Goal: Consume media (video, audio): Consume media (video, audio)

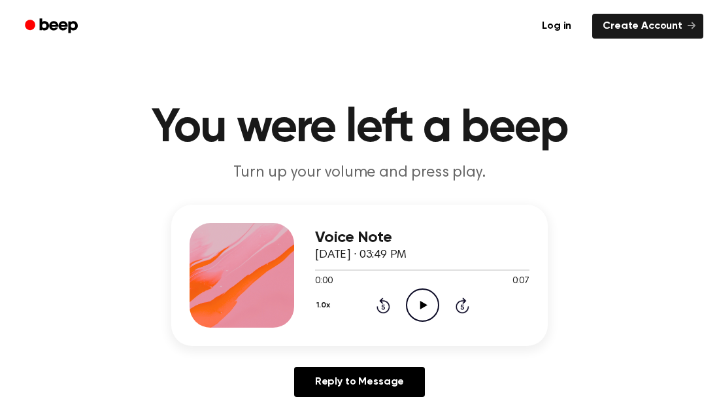
click at [244, 239] on div at bounding box center [241, 275] width 105 height 105
click at [422, 319] on icon "Play Audio" at bounding box center [422, 304] width 33 height 33
click at [425, 312] on icon "Play Audio" at bounding box center [422, 304] width 33 height 33
click at [74, 24] on icon "Beep" at bounding box center [53, 25] width 56 height 19
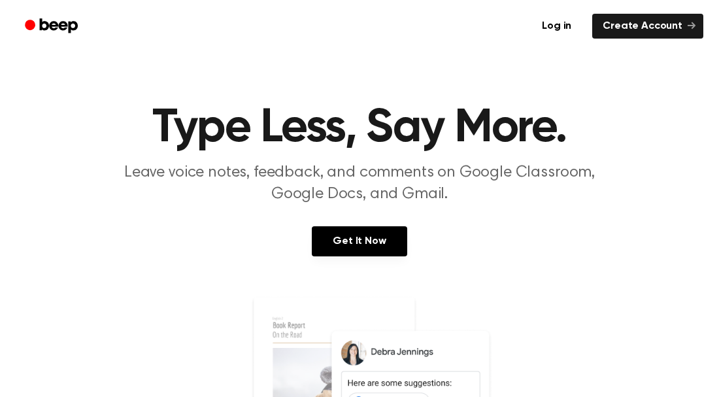
click at [74, 25] on icon "Beep" at bounding box center [53, 25] width 56 height 19
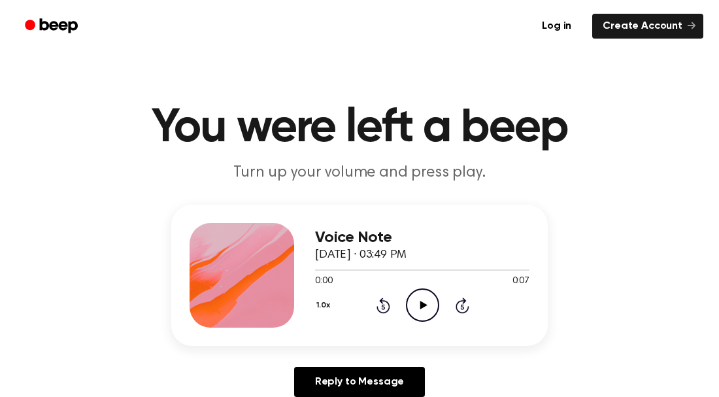
click at [418, 294] on icon "Play Audio" at bounding box center [422, 304] width 33 height 33
click at [412, 296] on icon "Pause Audio" at bounding box center [422, 304] width 33 height 33
click at [414, 297] on icon "Play Audio" at bounding box center [422, 304] width 33 height 33
click at [423, 310] on icon "Play Audio" at bounding box center [422, 304] width 33 height 33
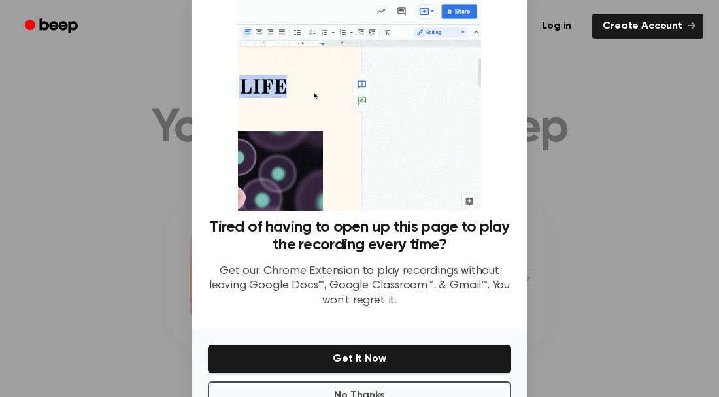
scroll to position [79, 0]
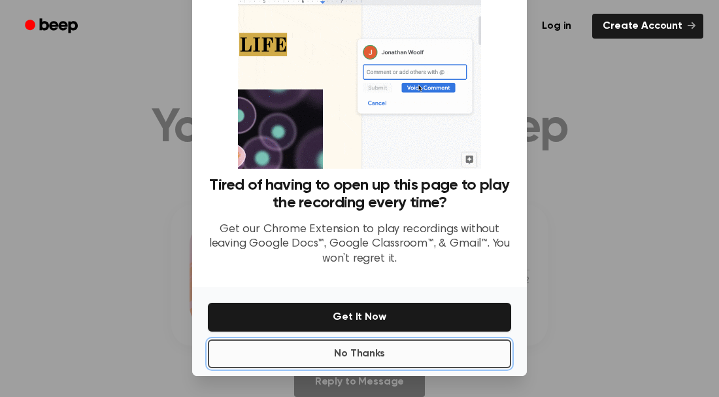
click at [303, 360] on button "No Thanks" at bounding box center [359, 353] width 303 height 29
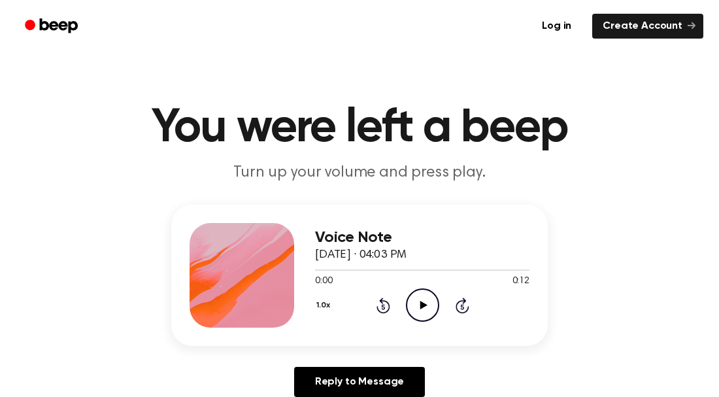
click at [421, 309] on icon "Play Audio" at bounding box center [422, 304] width 33 height 33
